Goal: Task Accomplishment & Management: Use online tool/utility

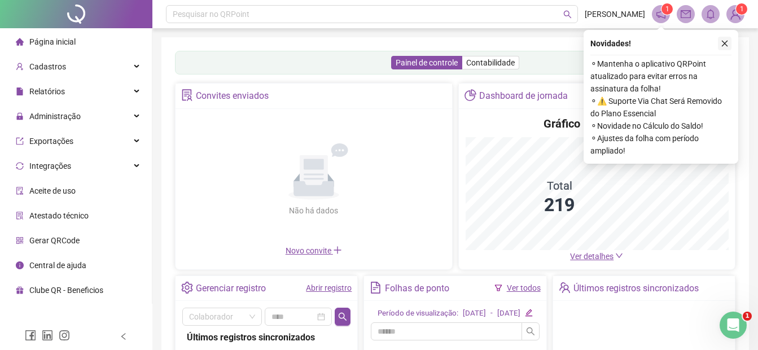
click at [722, 41] on icon "close" at bounding box center [725, 43] width 8 height 8
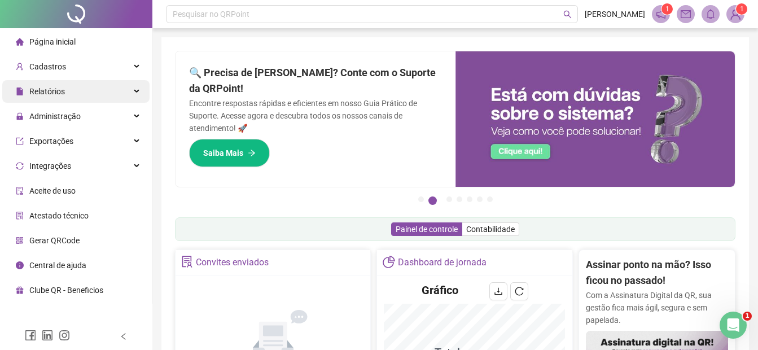
click at [54, 94] on span "Relatórios" at bounding box center [47, 91] width 36 height 9
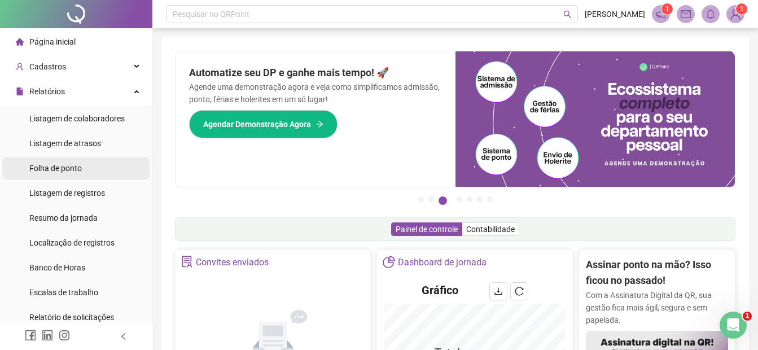
click at [54, 170] on span "Folha de ponto" at bounding box center [55, 168] width 52 height 9
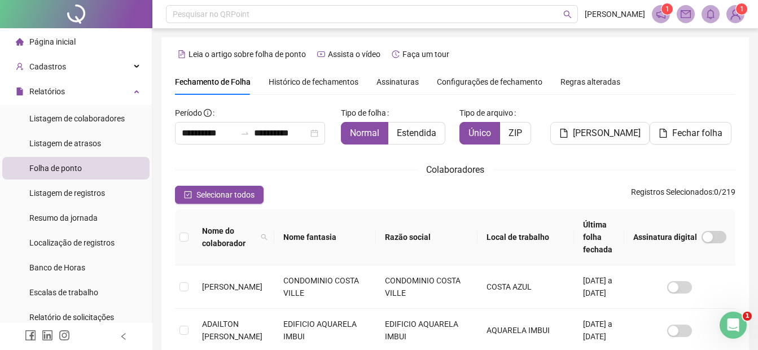
scroll to position [56, 0]
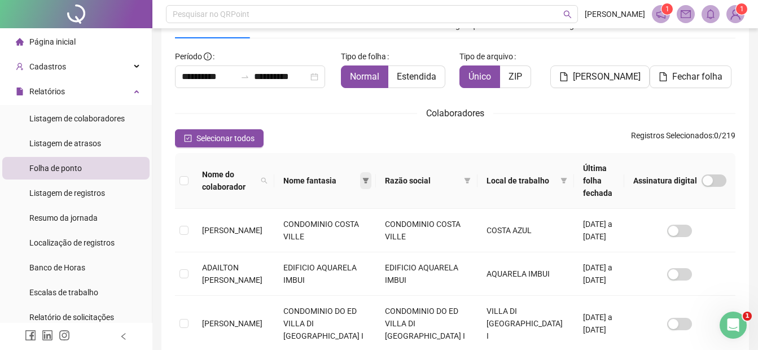
click at [366, 178] on icon "filter" at bounding box center [365, 181] width 6 height 6
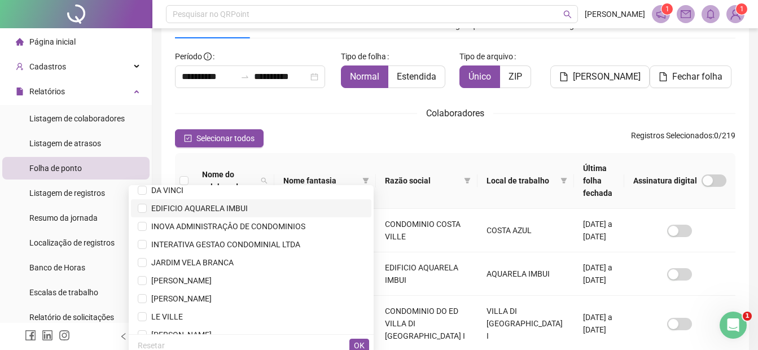
scroll to position [169, 0]
click at [240, 299] on span "[PERSON_NAME]" at bounding box center [251, 298] width 227 height 12
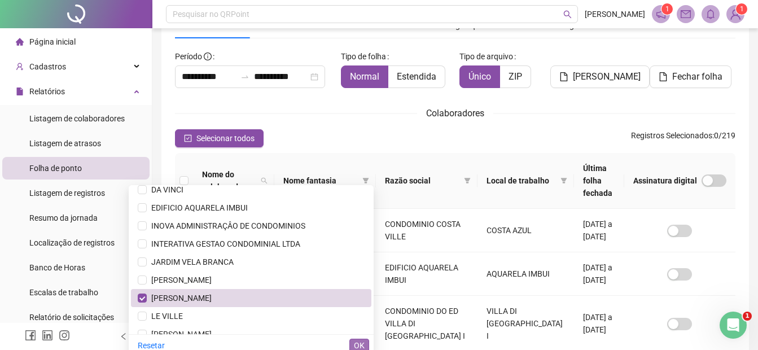
click at [359, 347] on span "OK" at bounding box center [359, 345] width 11 height 12
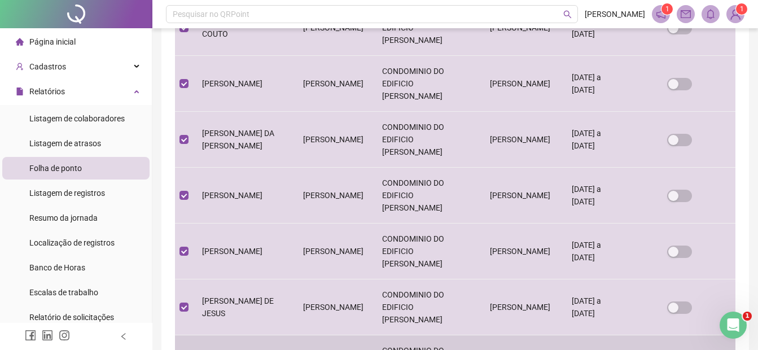
scroll to position [436, 0]
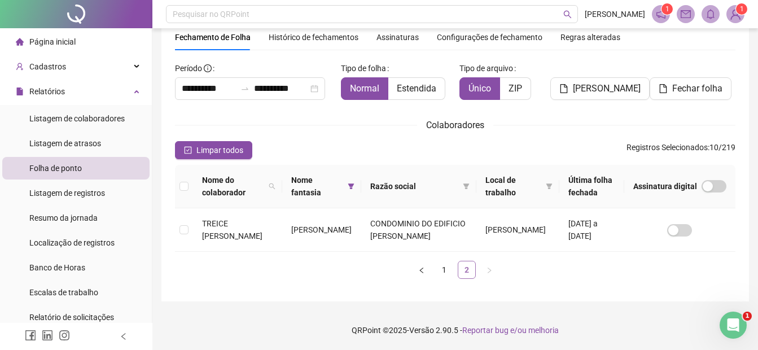
scroll to position [45, 0]
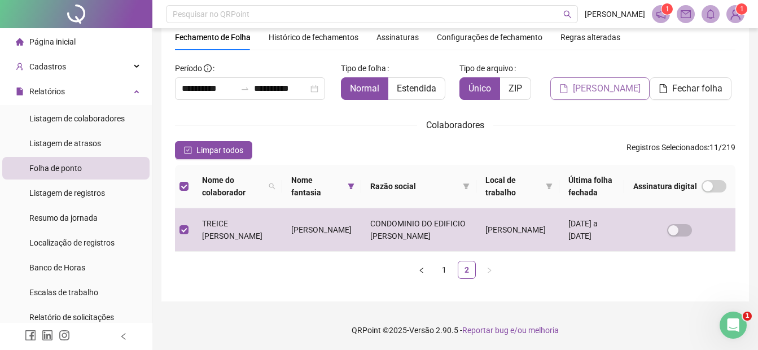
click at [613, 90] on span "[PERSON_NAME]" at bounding box center [607, 89] width 68 height 14
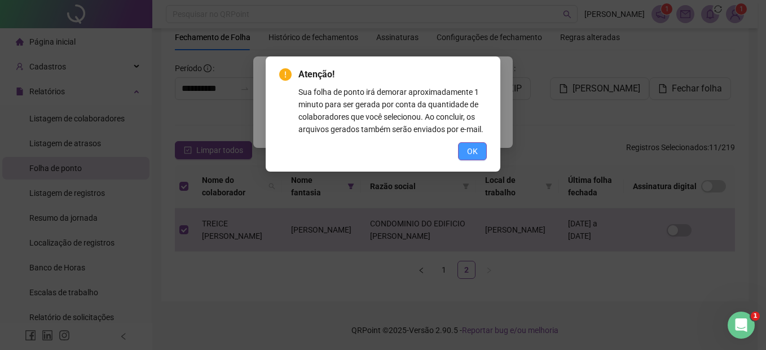
click at [468, 150] on span "OK" at bounding box center [472, 151] width 11 height 12
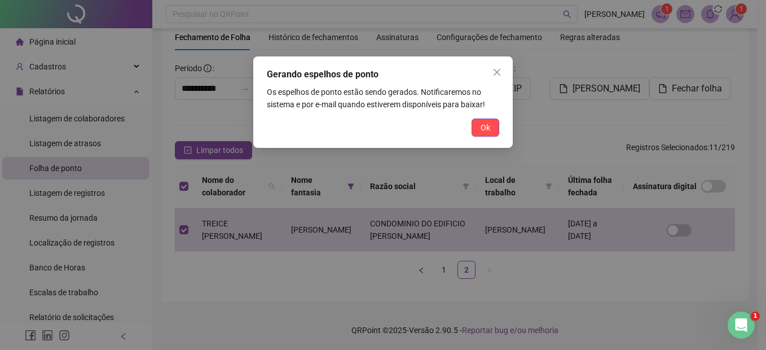
click at [489, 133] on span "Ok" at bounding box center [486, 127] width 10 height 12
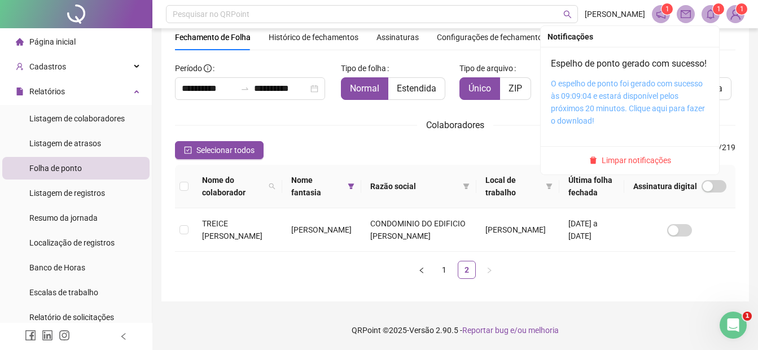
click at [629, 111] on link "O espelho de ponto foi gerado com sucesso às 09:09:04 e estará disponível pelos…" at bounding box center [628, 102] width 154 height 46
